Goal: Book appointment/travel/reservation

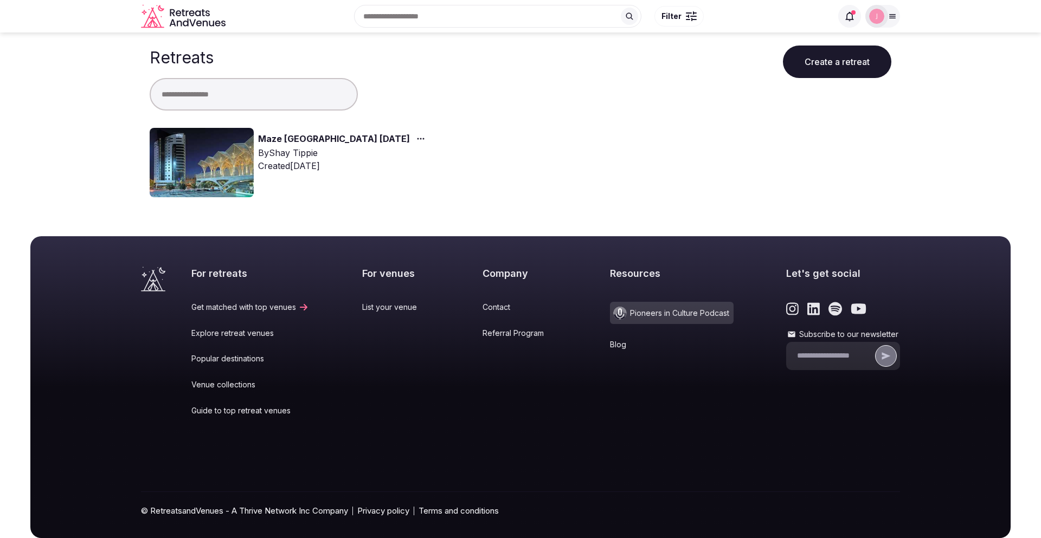
click at [309, 138] on link "Maze [GEOGRAPHIC_DATA] [DATE]" at bounding box center [334, 139] width 152 height 14
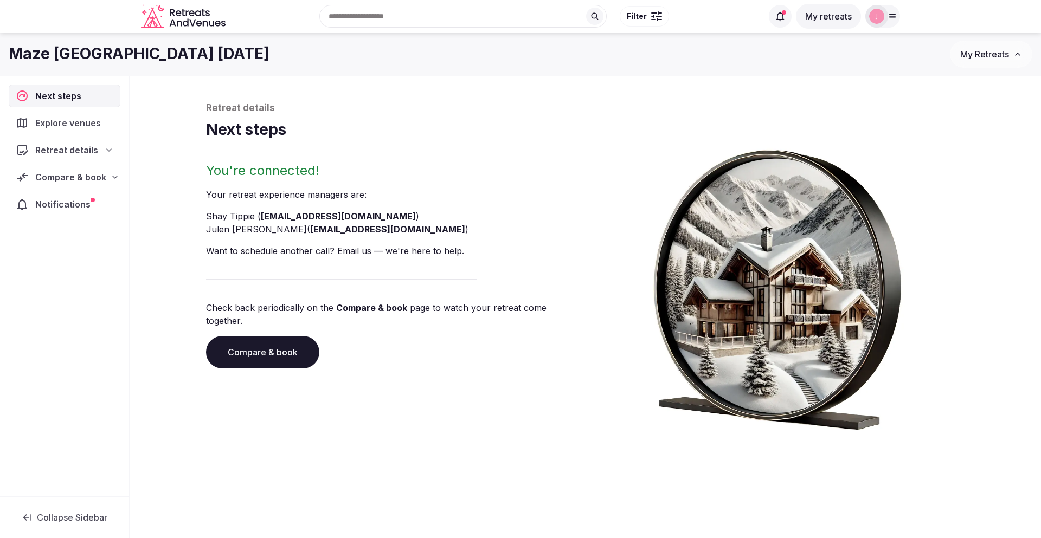
click at [53, 177] on span "Compare & book" at bounding box center [70, 177] width 71 height 13
click at [78, 243] on span "Proposals received (3)" at bounding box center [69, 248] width 86 height 11
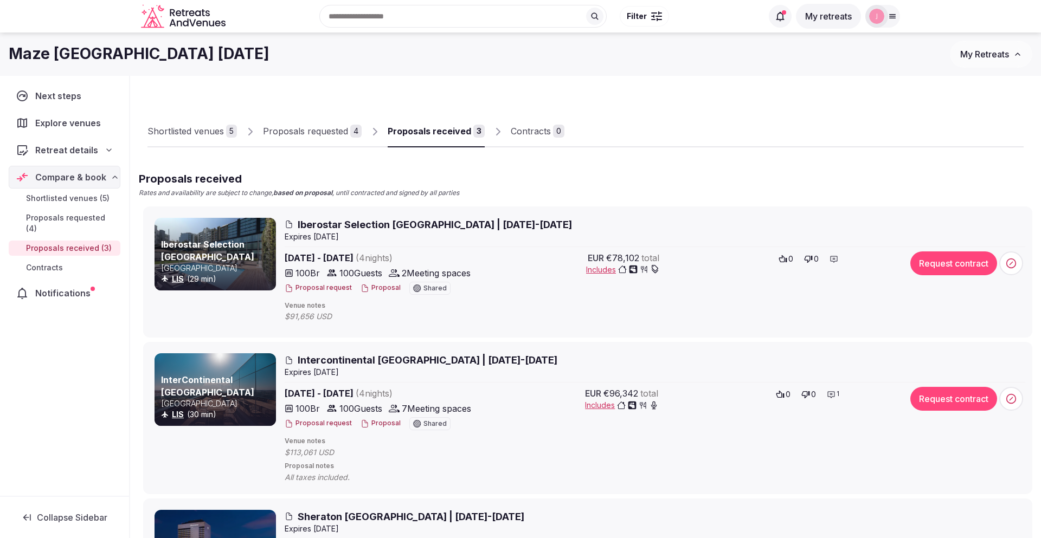
click at [378, 287] on button "Proposal" at bounding box center [380, 288] width 40 height 9
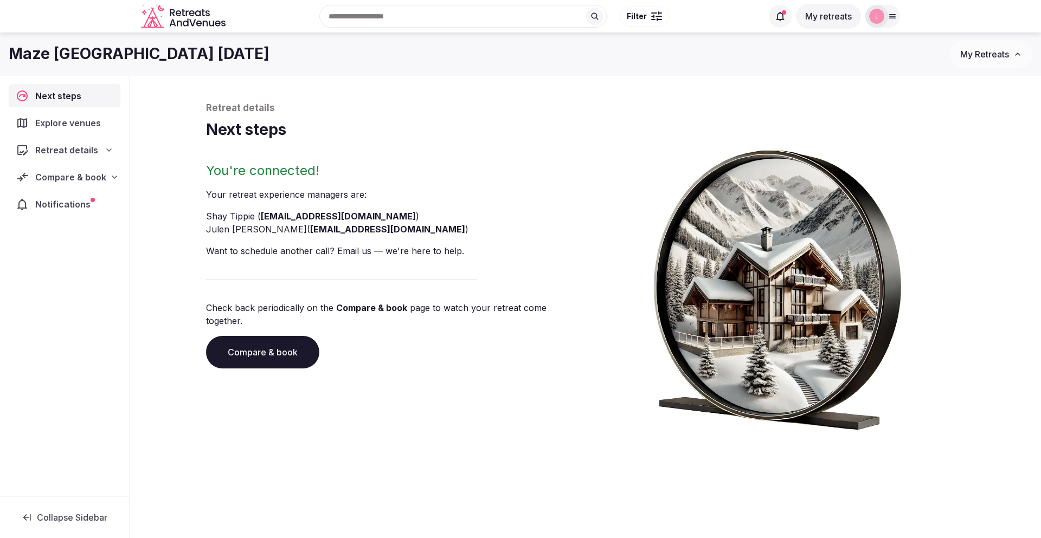
click at [110, 181] on icon at bounding box center [114, 177] width 9 height 9
click at [95, 243] on span "Proposals received (3)" at bounding box center [69, 248] width 86 height 11
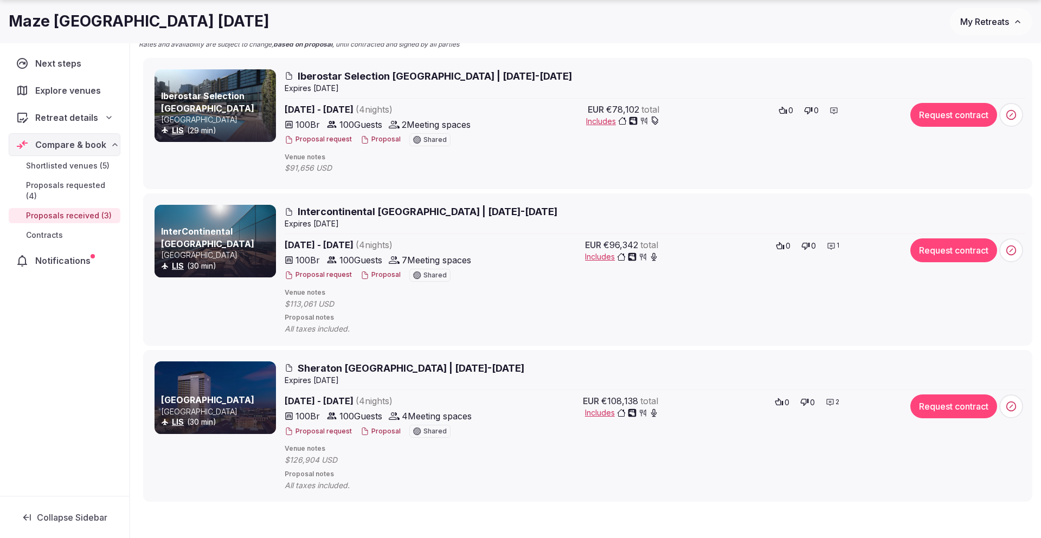
scroll to position [147, 0]
